Goal: Find specific page/section: Find specific page/section

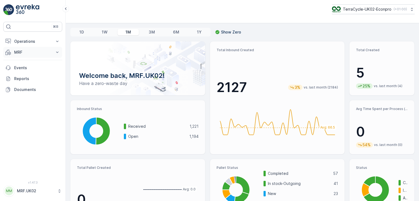
click at [22, 54] on p "MRF" at bounding box center [32, 52] width 37 height 5
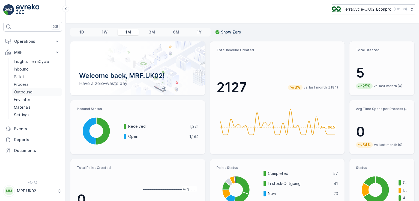
click at [28, 93] on p "Outbound" at bounding box center [23, 91] width 19 height 5
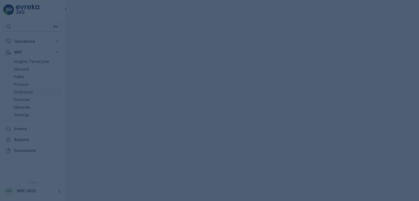
click at [28, 93] on div at bounding box center [209, 100] width 419 height 201
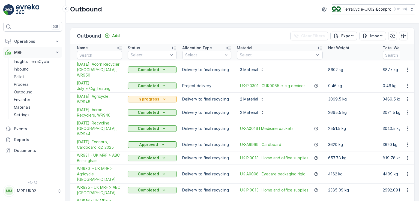
click at [21, 52] on p "MRF" at bounding box center [32, 52] width 37 height 5
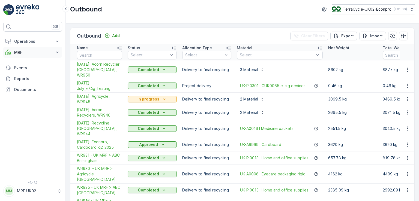
click at [21, 52] on p "MRF" at bounding box center [32, 52] width 37 height 5
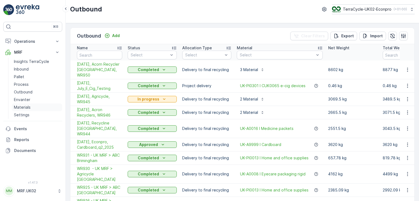
click at [25, 107] on p "Materials" at bounding box center [22, 107] width 17 height 5
